Goal: Task Accomplishment & Management: Manage account settings

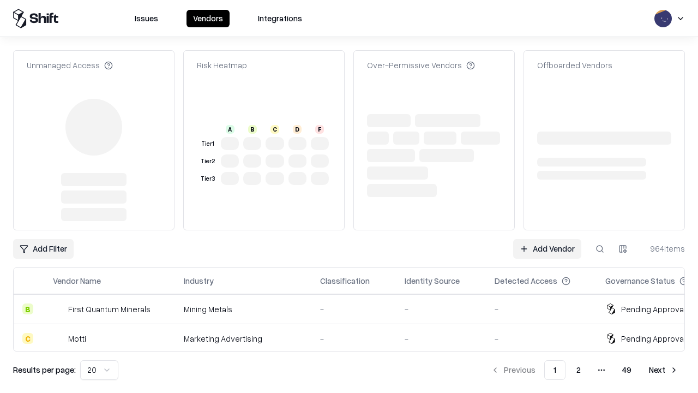
click at [547, 239] on link "Add Vendor" at bounding box center [547, 249] width 68 height 20
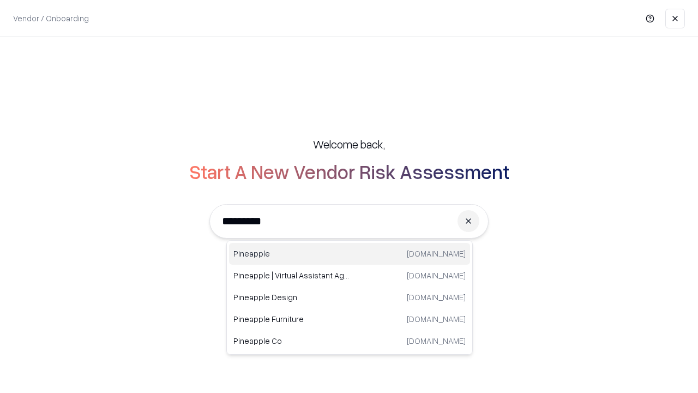
click at [350, 254] on div "Pineapple [DOMAIN_NAME]" at bounding box center [349, 254] width 241 height 22
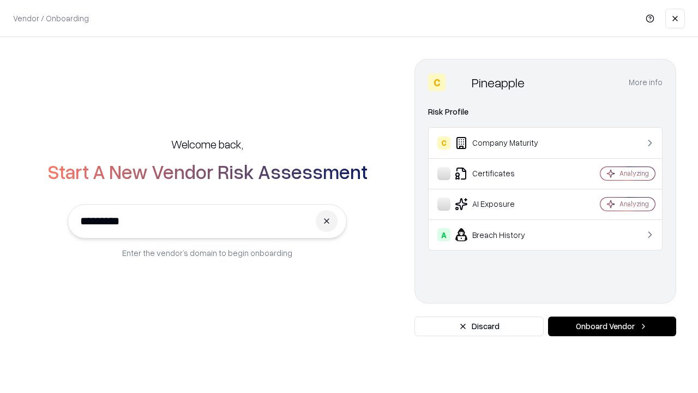
type input "*********"
click at [612, 326] on button "Onboard Vendor" at bounding box center [612, 326] width 128 height 20
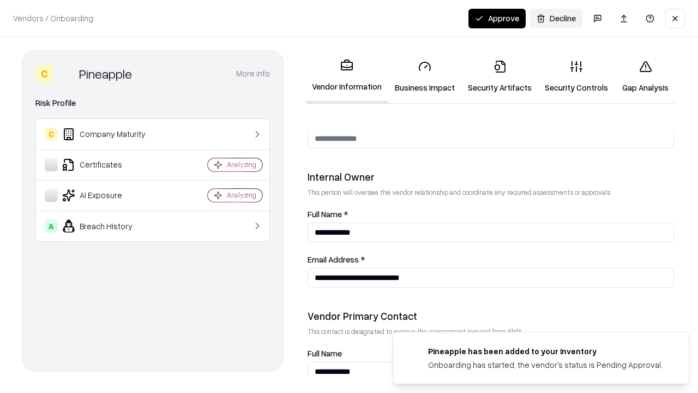
scroll to position [565, 0]
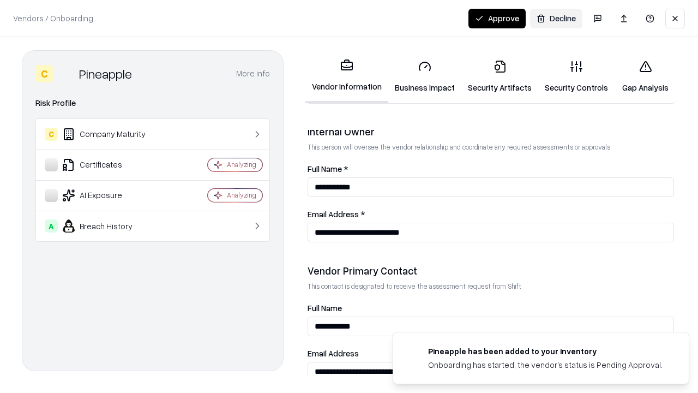
click at [500, 76] on link "Security Artifacts" at bounding box center [499, 76] width 77 height 51
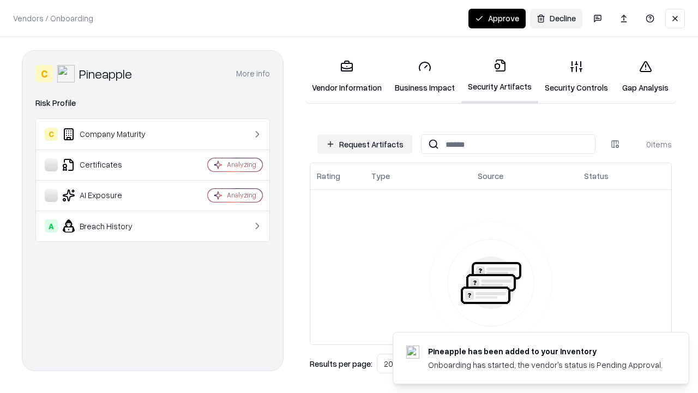
click at [365, 144] on button "Request Artifacts" at bounding box center [364, 144] width 95 height 20
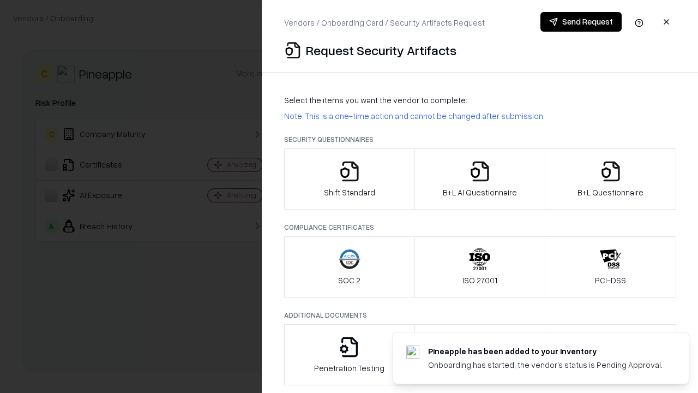
click at [610, 179] on icon "button" at bounding box center [611, 171] width 22 height 22
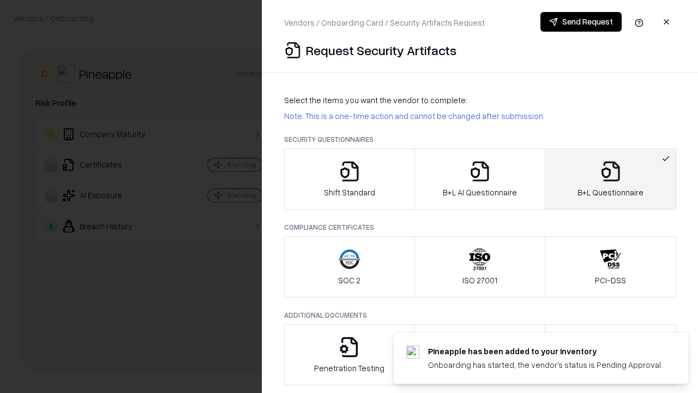
click at [479, 179] on icon "button" at bounding box center [480, 171] width 22 height 22
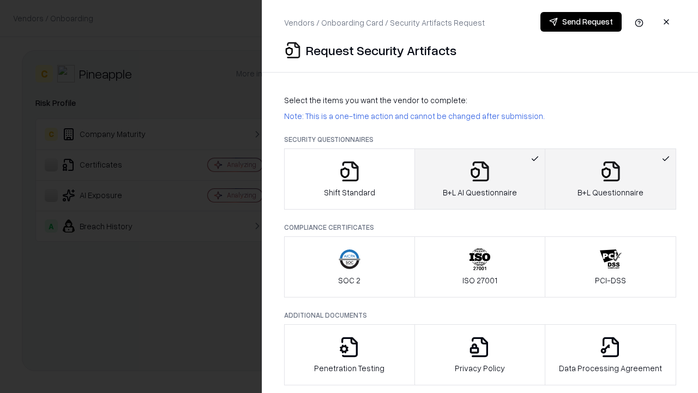
click at [581, 22] on button "Send Request" at bounding box center [581, 22] width 81 height 20
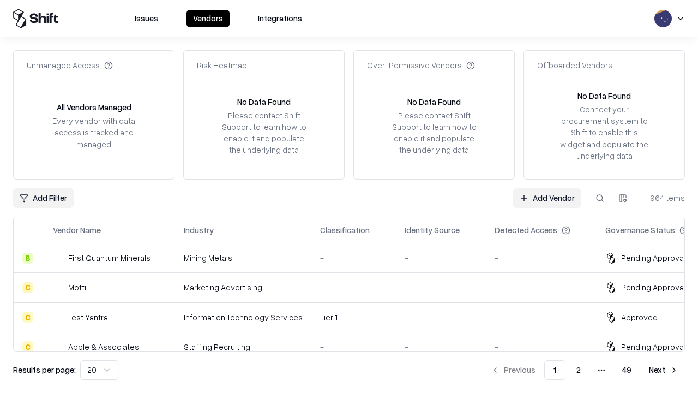
click at [600, 197] on button at bounding box center [600, 198] width 20 height 20
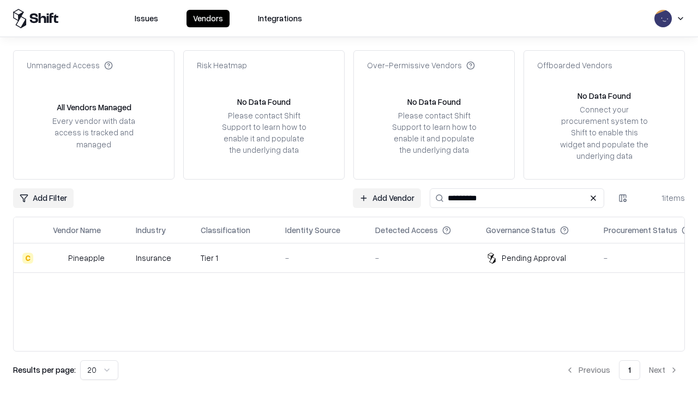
type input "*********"
click at [356, 257] on div "-" at bounding box center [321, 257] width 73 height 11
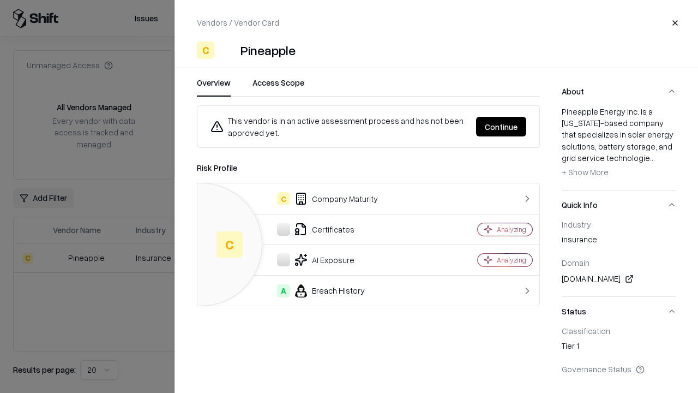
click at [501, 127] on button "Continue" at bounding box center [501, 127] width 50 height 20
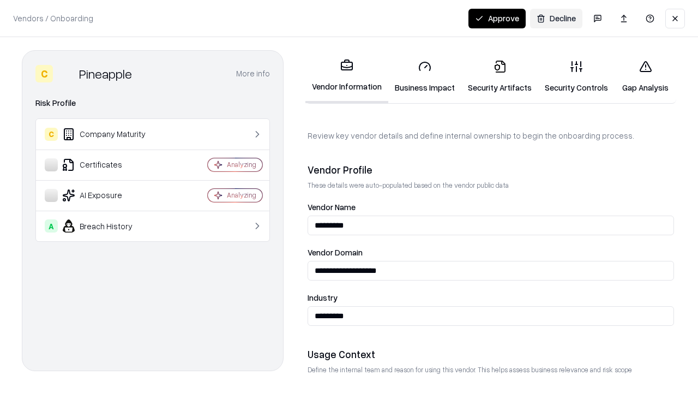
click at [500, 76] on link "Security Artifacts" at bounding box center [499, 76] width 77 height 51
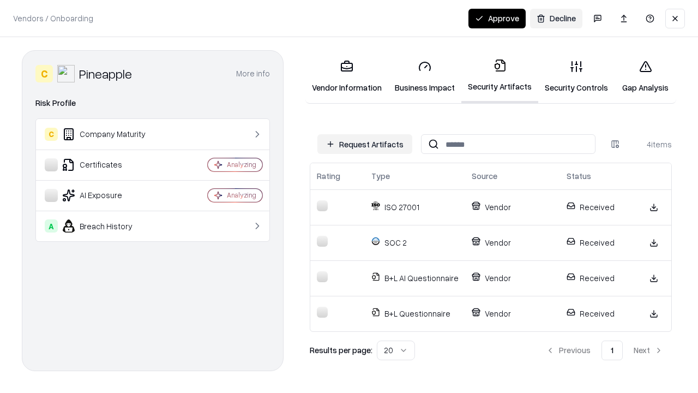
click at [497, 18] on button "Approve" at bounding box center [497, 19] width 57 height 20
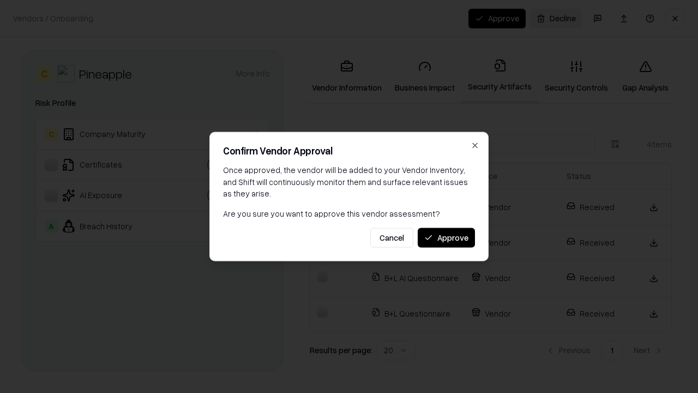
click at [446, 237] on button "Approve" at bounding box center [446, 237] width 57 height 20
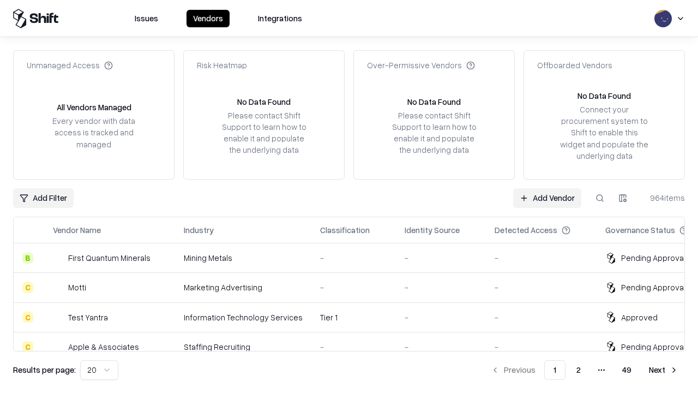
type input "*********"
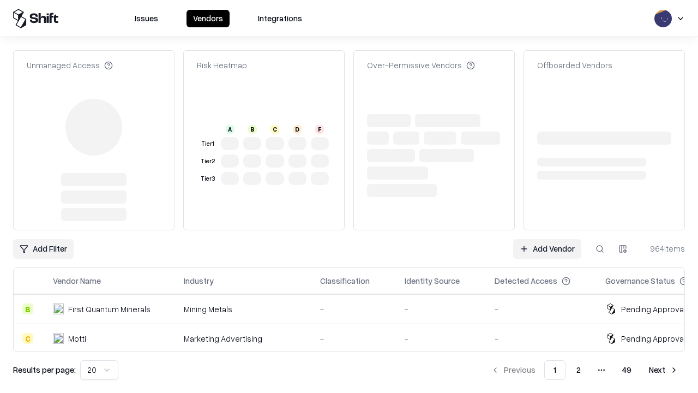
click at [547, 239] on link "Add Vendor" at bounding box center [547, 249] width 68 height 20
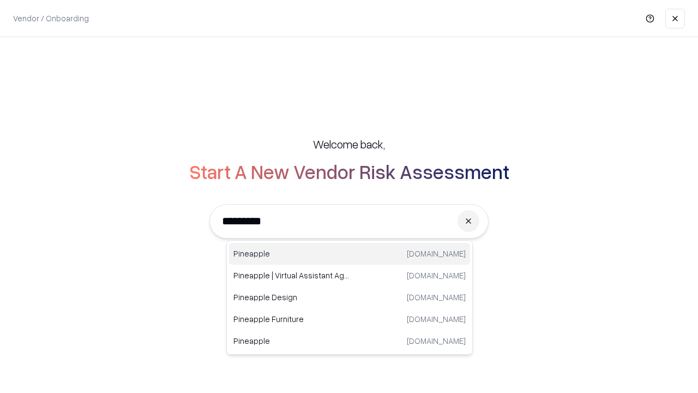
click at [350, 254] on div "Pineapple [DOMAIN_NAME]" at bounding box center [349, 254] width 241 height 22
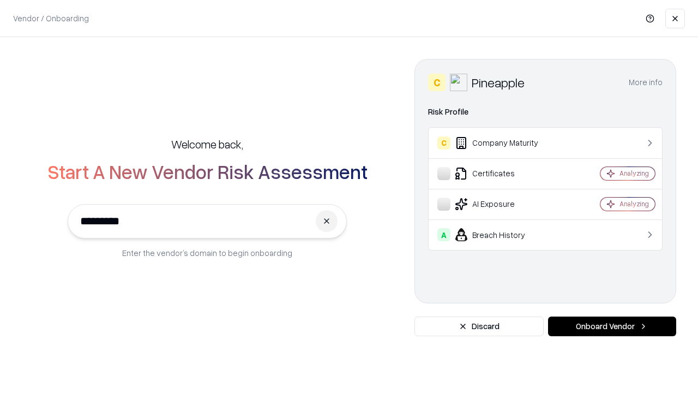
type input "*********"
click at [612, 326] on button "Onboard Vendor" at bounding box center [612, 326] width 128 height 20
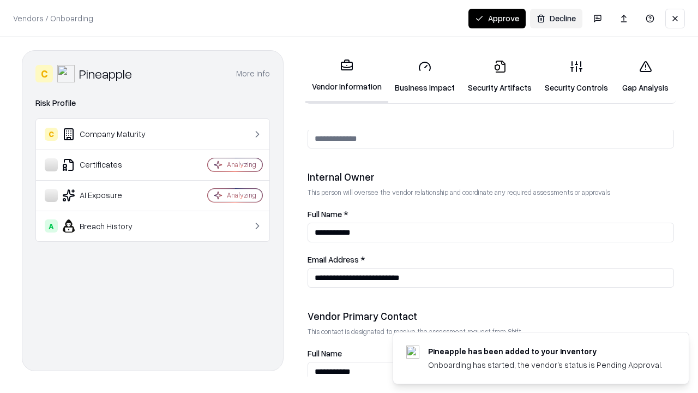
scroll to position [565, 0]
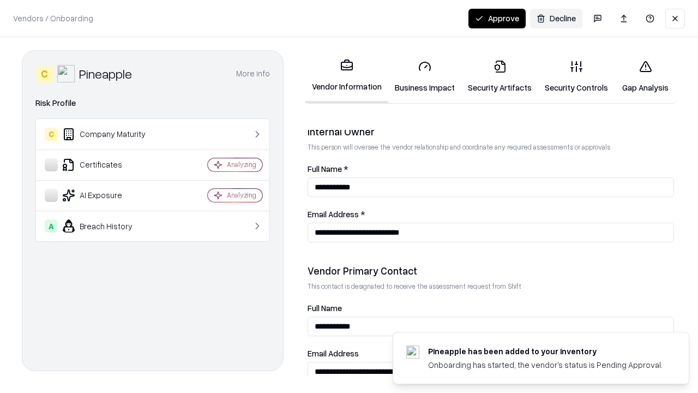
click at [497, 18] on button "Approve" at bounding box center [497, 19] width 57 height 20
